Goal: Task Accomplishment & Management: Complete application form

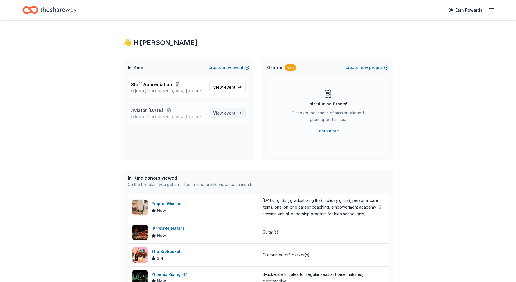
click at [232, 113] on span "event" at bounding box center [229, 112] width 11 height 5
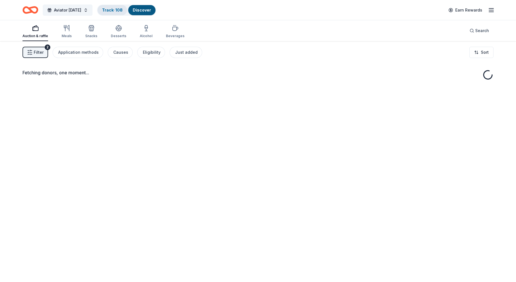
click at [111, 12] on link "Track · 108" at bounding box center [112, 10] width 21 height 5
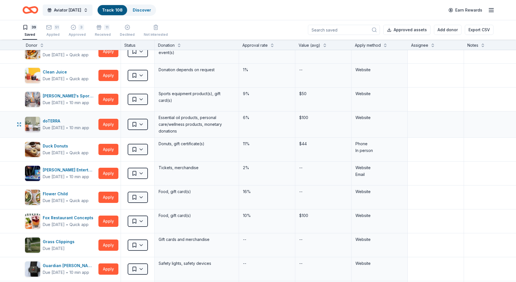
scroll to position [309, 0]
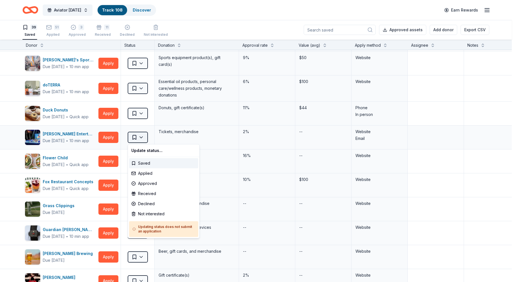
click at [135, 140] on html "Aviator Carnival Track · 108 Discover Earn Rewards 39 Saved 51 Applied 3 Approv…" at bounding box center [258, 141] width 516 height 282
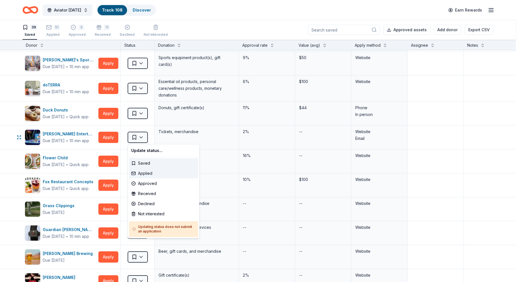
click at [139, 175] on div "Applied" at bounding box center [163, 173] width 69 height 10
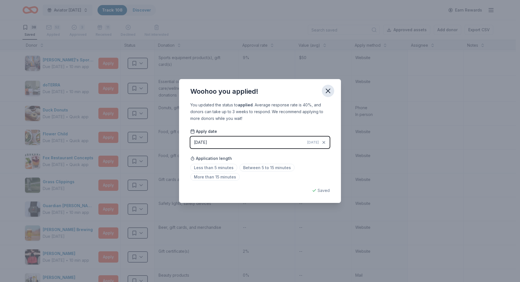
click at [324, 92] on button "button" at bounding box center [328, 91] width 12 height 12
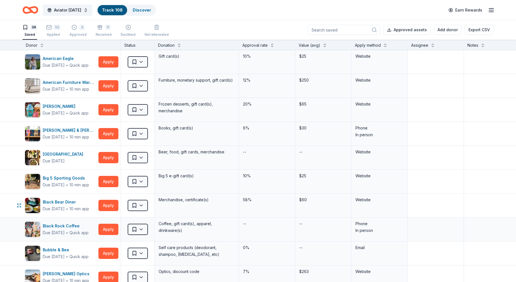
scroll to position [0, 0]
click at [51, 27] on icon "button" at bounding box center [49, 25] width 6 height 6
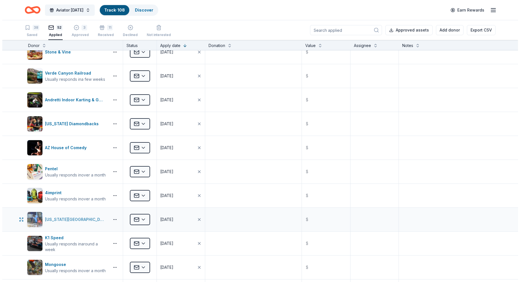
scroll to position [976, 0]
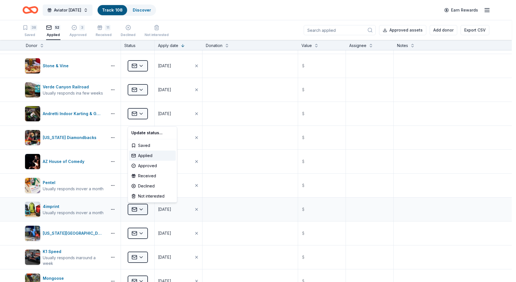
click at [143, 209] on html "Aviator Carnival Track · 108 Discover Earn Rewards 38 Saved 52 Applied 3 Approv…" at bounding box center [258, 141] width 516 height 282
click at [141, 187] on div "Declined" at bounding box center [152, 186] width 47 height 10
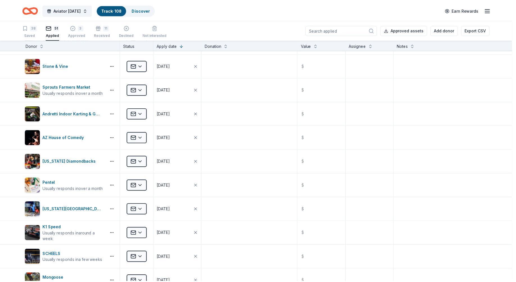
scroll to position [928, 0]
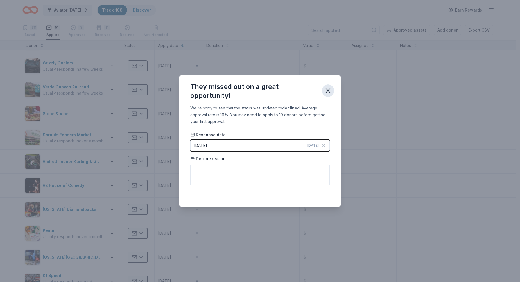
click at [329, 91] on icon "button" at bounding box center [328, 91] width 4 height 4
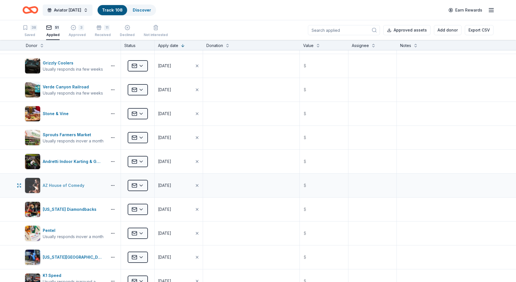
click at [69, 184] on div "AZ House of Comedy" at bounding box center [65, 185] width 44 height 7
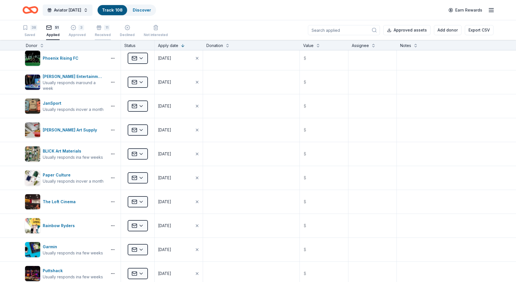
scroll to position [0, 0]
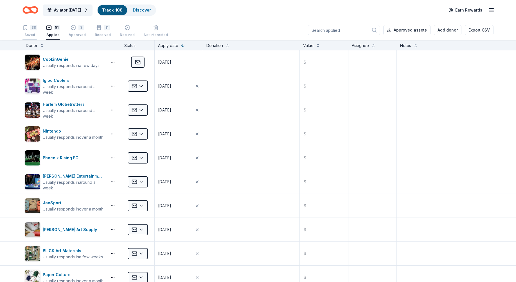
click at [29, 25] on div "38" at bounding box center [29, 28] width 15 height 6
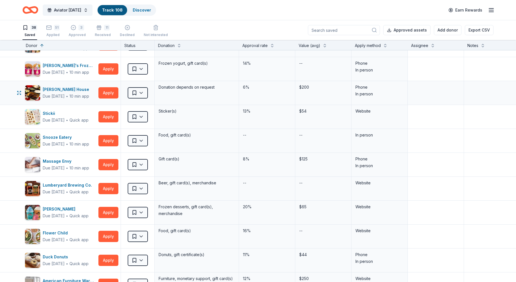
scroll to position [28, 0]
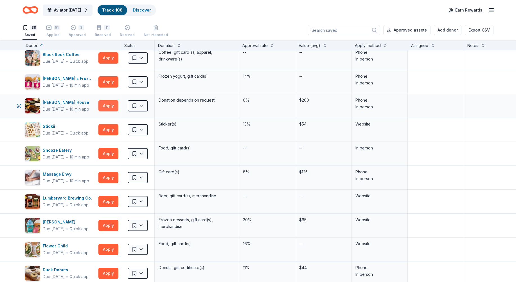
click at [106, 105] on button "Apply" at bounding box center [108, 105] width 20 height 11
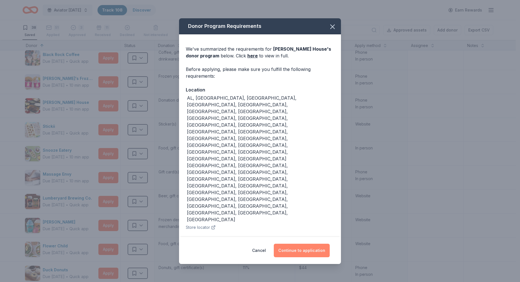
click at [294, 243] on button "Continue to application" at bounding box center [302, 249] width 56 height 13
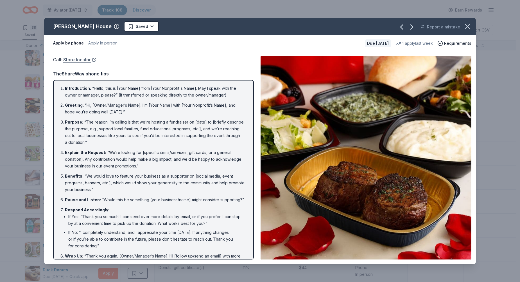
click at [86, 62] on link "Store locator" at bounding box center [79, 59] width 33 height 7
click at [142, 25] on html "Aviator Carnival Track · 108 Discover Earn Rewards 38 Saved 51 Applied 3 Approv…" at bounding box center [260, 141] width 520 height 282
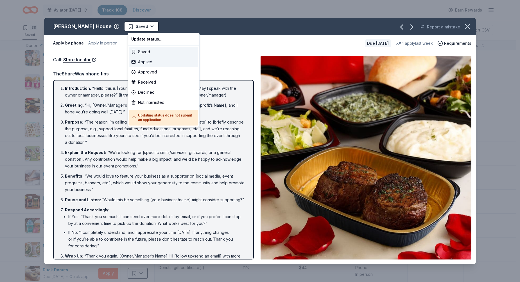
click at [140, 62] on div "Applied" at bounding box center [163, 62] width 69 height 10
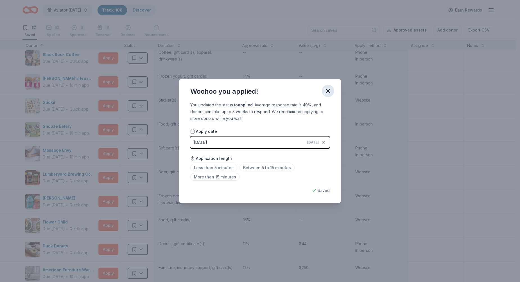
click at [328, 89] on icon "button" at bounding box center [328, 91] width 8 height 8
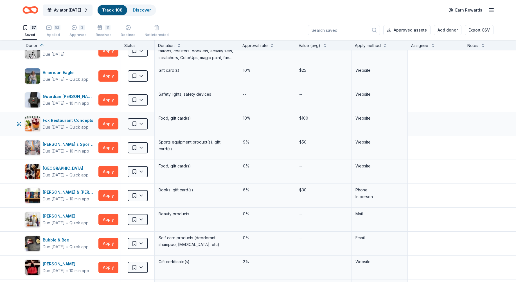
scroll to position [534, 0]
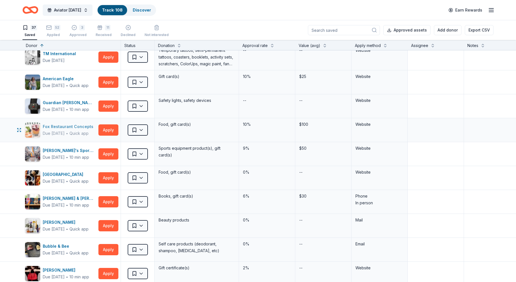
click at [58, 128] on div "Fox Restaurant Concepts" at bounding box center [69, 126] width 53 height 7
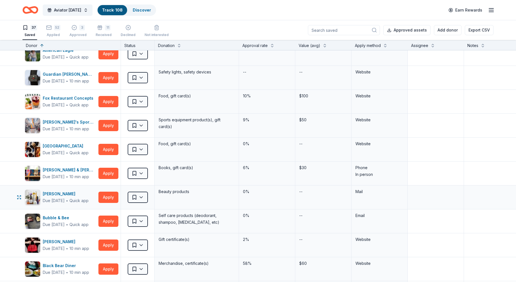
scroll to position [562, 0]
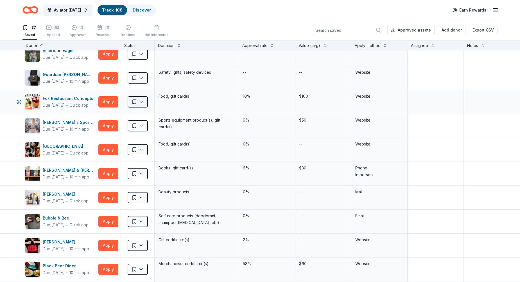
click at [142, 102] on html "Aviator Carnival Track · 108 Discover Earn Rewards 37 Saved 52 Applied 3 Approv…" at bounding box center [260, 141] width 520 height 282
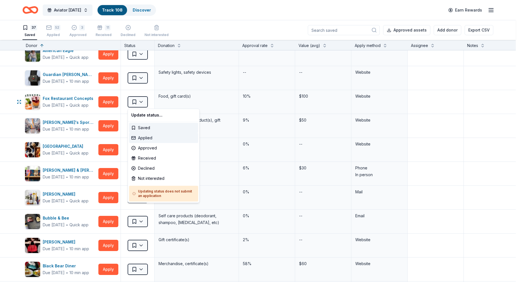
click at [146, 137] on div "Applied" at bounding box center [163, 138] width 69 height 10
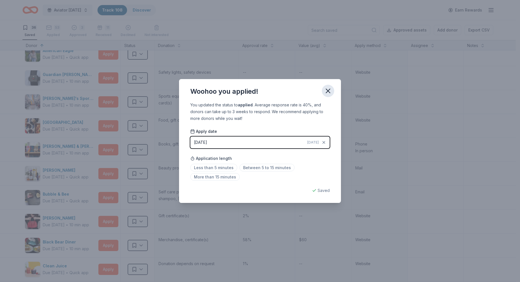
click at [329, 87] on icon "button" at bounding box center [328, 91] width 8 height 8
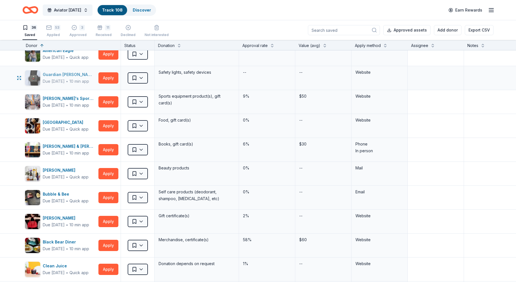
click at [59, 76] on div "Guardian Angel Device" at bounding box center [69, 74] width 53 height 7
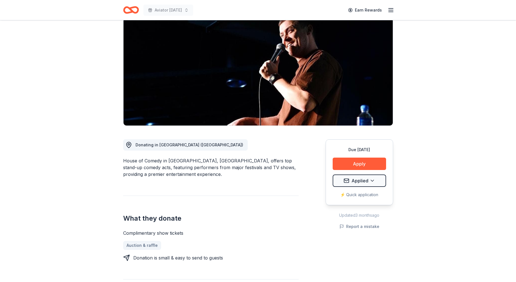
scroll to position [56, 0]
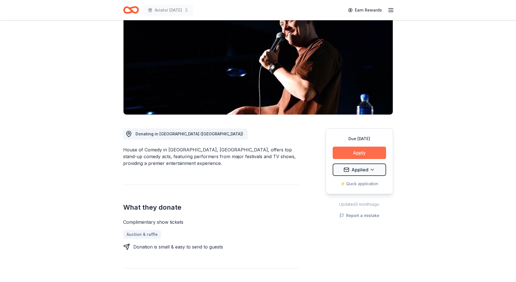
click at [363, 152] on button "Apply" at bounding box center [358, 152] width 53 height 12
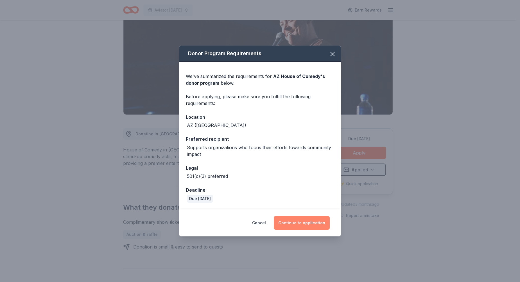
click at [306, 229] on button "Continue to application" at bounding box center [302, 222] width 56 height 13
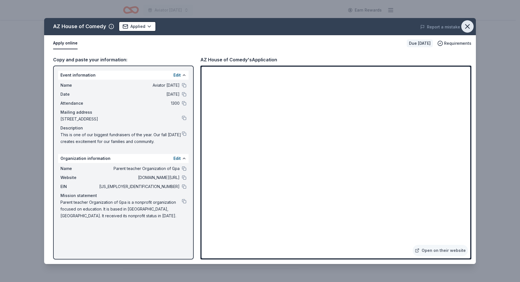
click at [465, 27] on icon "button" at bounding box center [467, 26] width 8 height 8
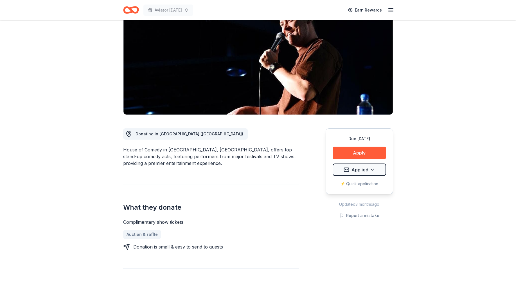
scroll to position [0, 0]
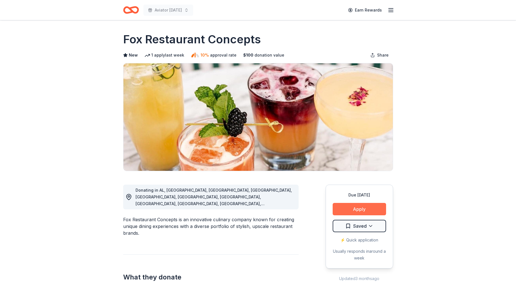
click at [355, 210] on button "Apply" at bounding box center [358, 209] width 53 height 12
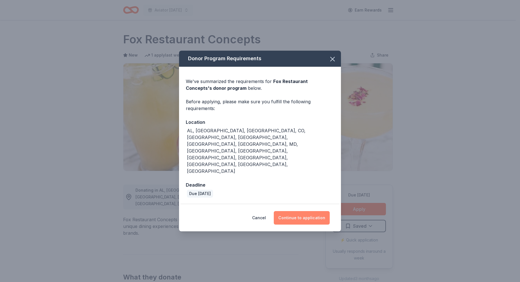
click at [297, 211] on button "Continue to application" at bounding box center [302, 217] width 56 height 13
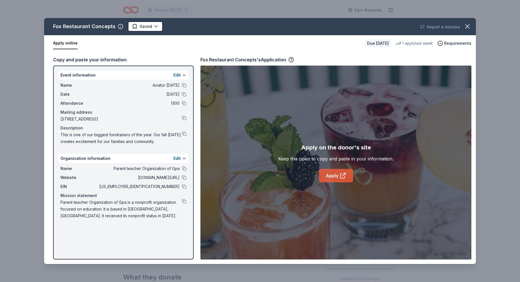
click at [334, 176] on link "Apply" at bounding box center [336, 175] width 34 height 13
click at [466, 27] on icon "button" at bounding box center [467, 26] width 4 height 4
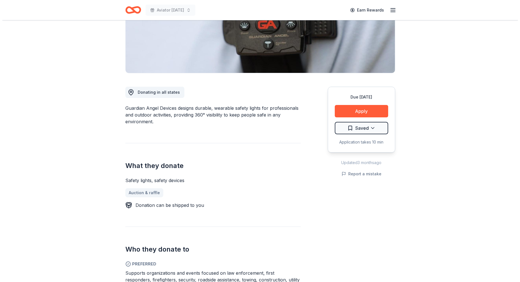
scroll to position [84, 0]
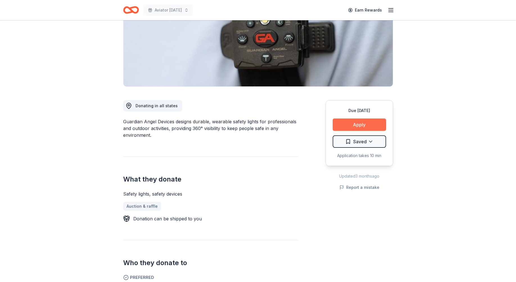
click at [361, 123] on button "Apply" at bounding box center [358, 124] width 53 height 12
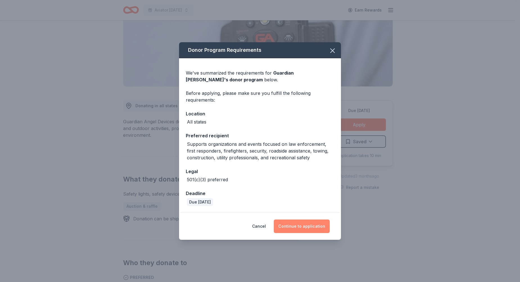
click at [289, 220] on button "Continue to application" at bounding box center [302, 225] width 56 height 13
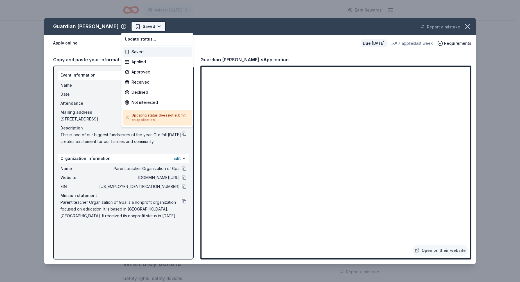
click at [137, 26] on html "Aviator Carnival Earn Rewards Due in 19 days Share Guardian Angel Device New 7 …" at bounding box center [260, 141] width 520 height 282
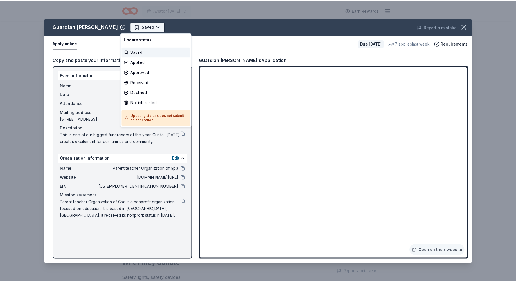
scroll to position [0, 0]
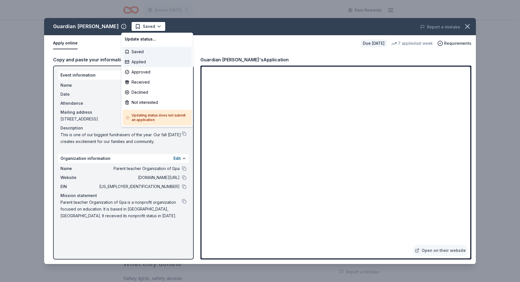
click at [140, 60] on div "Applied" at bounding box center [157, 62] width 69 height 10
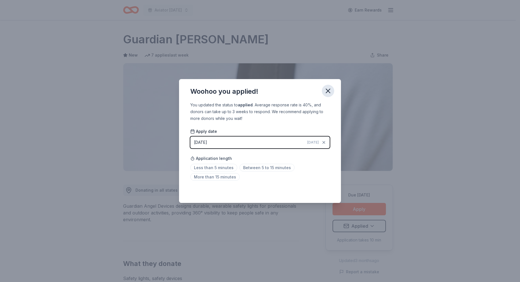
click at [328, 88] on icon "button" at bounding box center [328, 91] width 8 height 8
